Goal: Contribute content: Add original content to the website for others to see

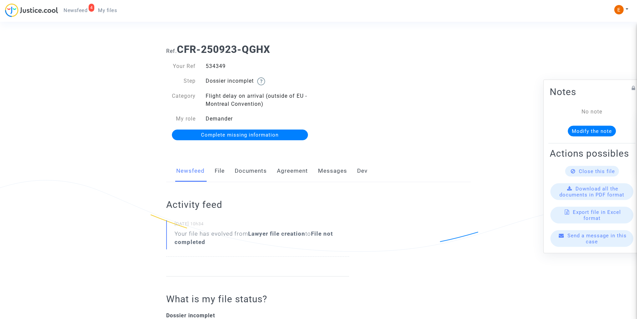
click at [248, 169] on link "Documents" at bounding box center [251, 171] width 32 height 22
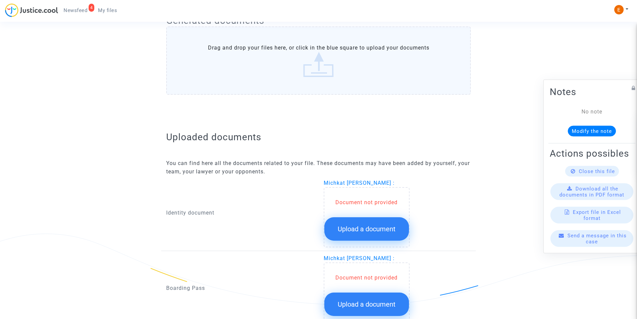
scroll to position [359, 0]
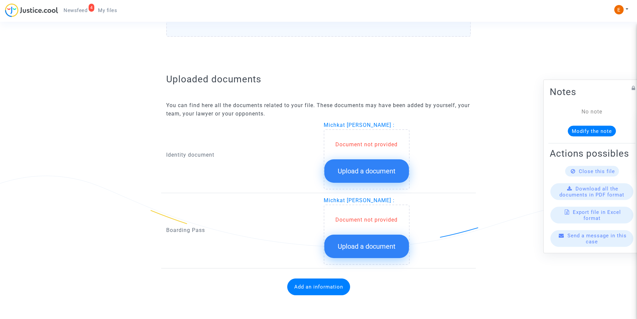
click at [360, 164] on button "Upload a document" at bounding box center [366, 170] width 85 height 23
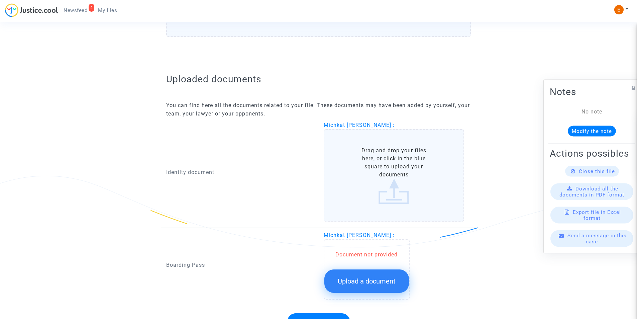
click at [359, 166] on label "Drag and drop your files here, or click in the blue square to upload your docum…" at bounding box center [394, 175] width 141 height 92
click at [0, 0] on input "Drag and drop your files here, or click in the blue square to upload your docum…" at bounding box center [0, 0] width 0 height 0
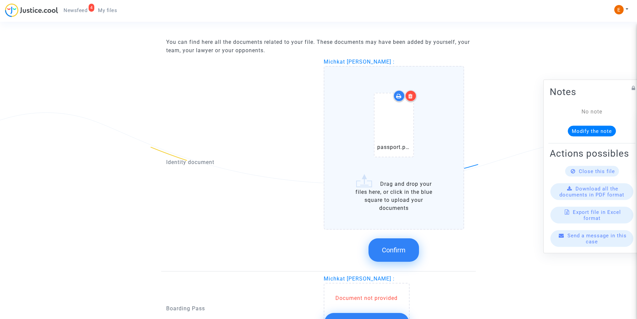
scroll to position [426, 0]
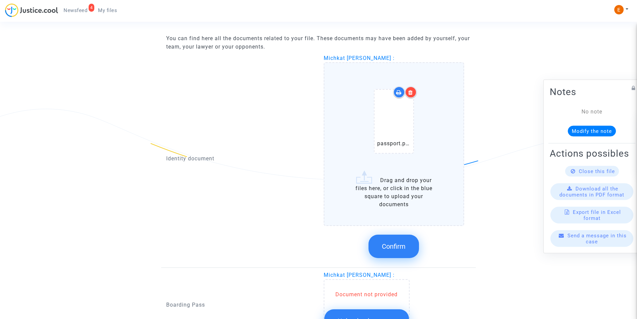
click at [412, 93] on icon at bounding box center [410, 92] width 5 height 5
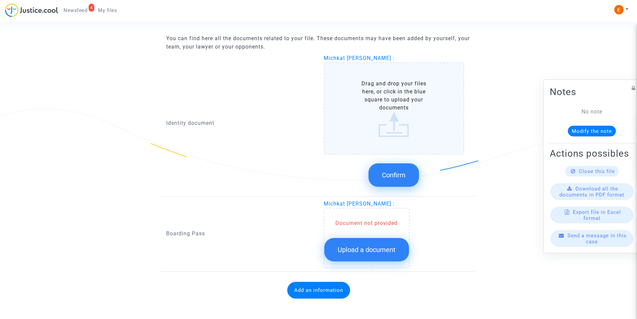
click at [396, 124] on label "Drag and drop your files here, or click in the blue square to upload your docum…" at bounding box center [394, 108] width 141 height 92
click at [0, 0] on input "Drag and drop your files here, or click in the blue square to upload your docum…" at bounding box center [0, 0] width 0 height 0
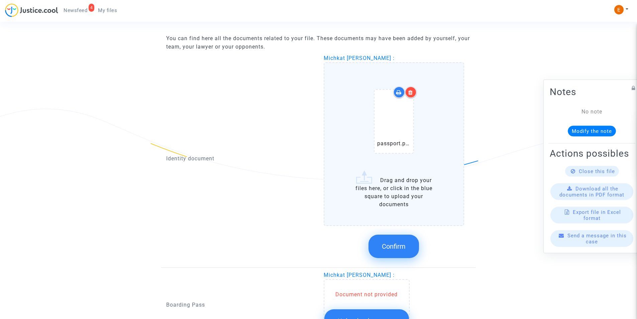
click at [392, 244] on span "Confirm" at bounding box center [394, 246] width 24 height 8
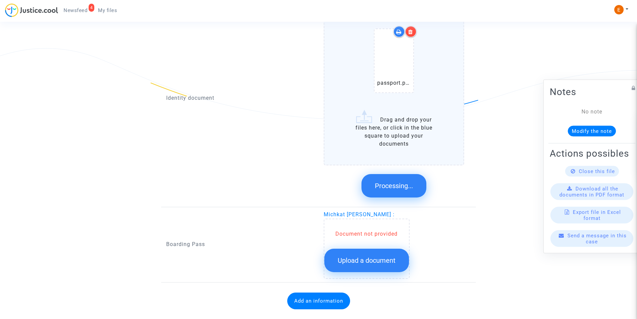
scroll to position [355, 0]
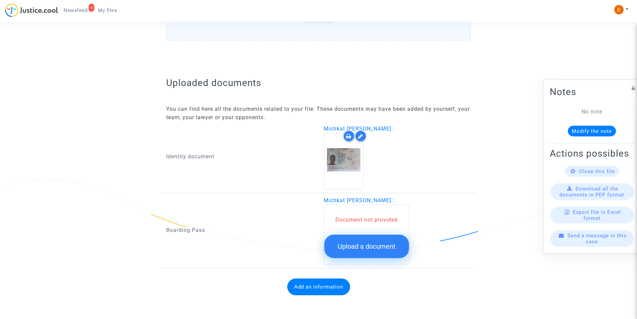
click at [367, 239] on button "Upload a document" at bounding box center [366, 245] width 85 height 23
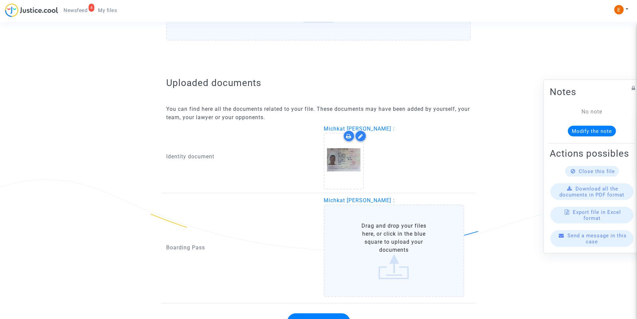
click at [350, 263] on label "Drag and drop your files here, or click in the blue square to upload your docum…" at bounding box center [394, 250] width 141 height 92
click at [0, 0] on input "Drag and drop your files here, or click in the blue square to upload your docum…" at bounding box center [0, 0] width 0 height 0
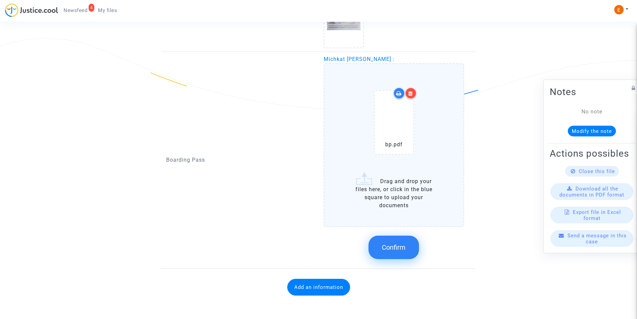
scroll to position [496, 0]
drag, startPoint x: 404, startPoint y: 245, endPoint x: 390, endPoint y: 237, distance: 15.9
click at [404, 243] on span "Confirm" at bounding box center [394, 247] width 24 height 8
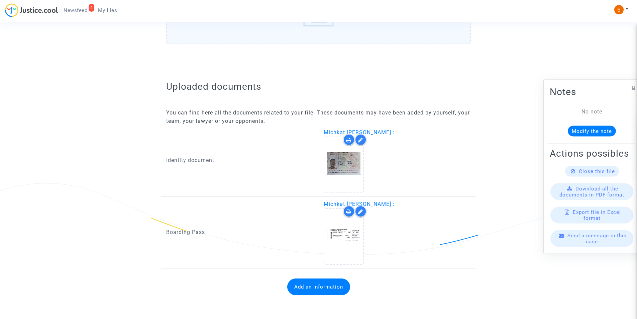
click at [308, 287] on button "Add an information" at bounding box center [318, 286] width 63 height 17
click at [311, 293] on button "Add an information" at bounding box center [318, 286] width 63 height 17
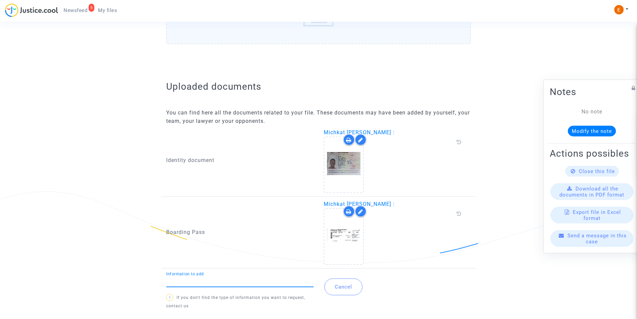
type input "f"
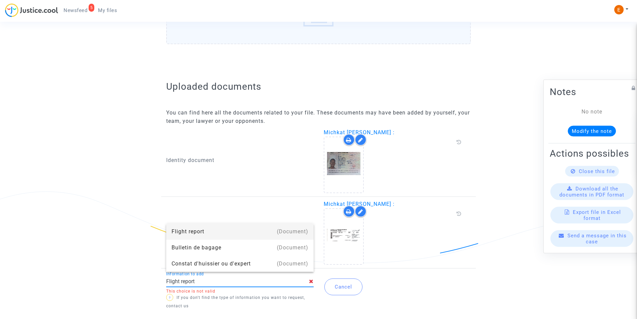
type input "Flight report"
click at [196, 229] on div "Flight report" at bounding box center [239, 231] width 137 height 16
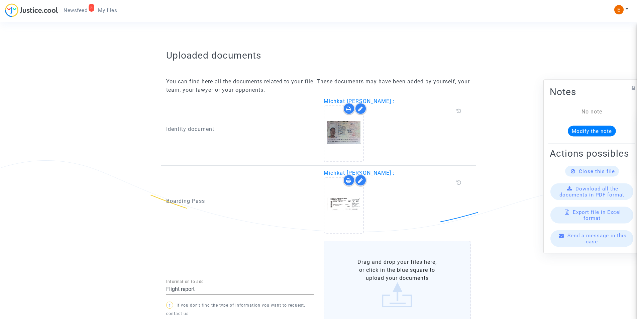
scroll to position [410, 0]
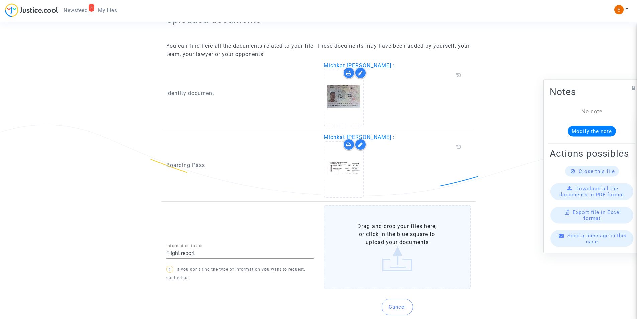
click at [404, 250] on label "Drag and drop your files here, or click in the blue square to upload your docum…" at bounding box center [397, 247] width 147 height 84
click at [0, 0] on input "Drag and drop your files here, or click in the blue square to upload your docum…" at bounding box center [0, 0] width 0 height 0
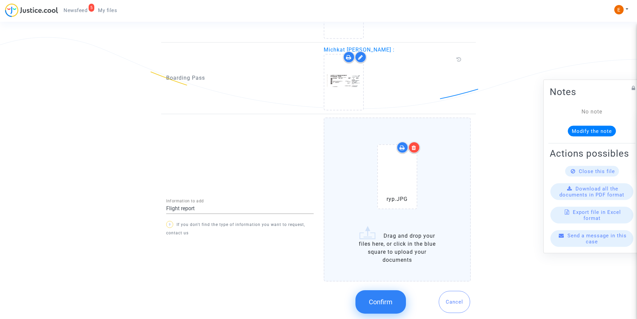
scroll to position [518, 0]
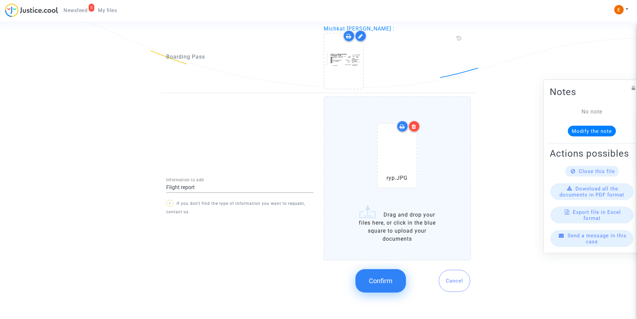
click at [388, 276] on span "Confirm" at bounding box center [381, 280] width 24 height 8
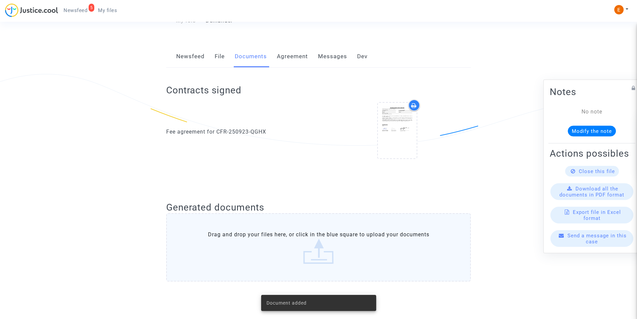
scroll to position [0, 0]
